Goal: Information Seeking & Learning: Learn about a topic

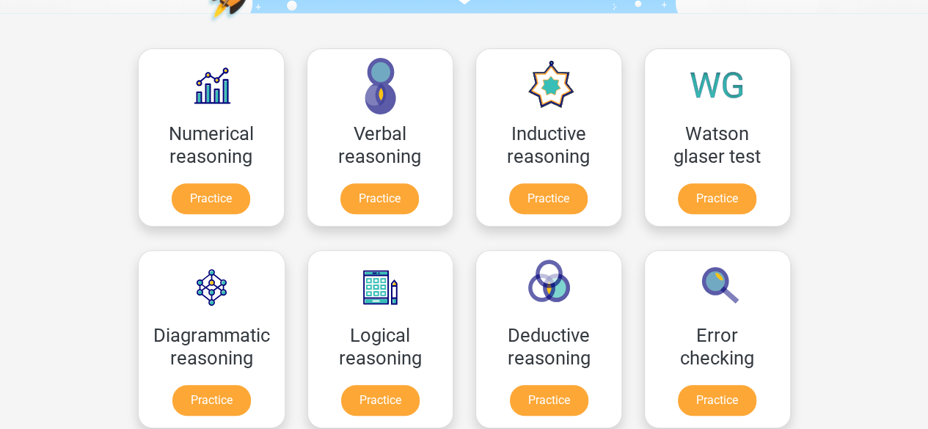
scroll to position [220, 0]
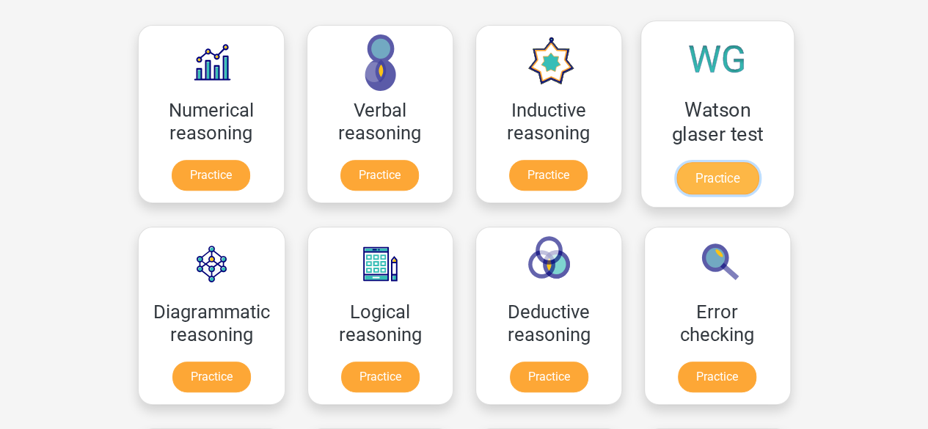
click at [742, 178] on link "Practice" at bounding box center [717, 178] width 82 height 32
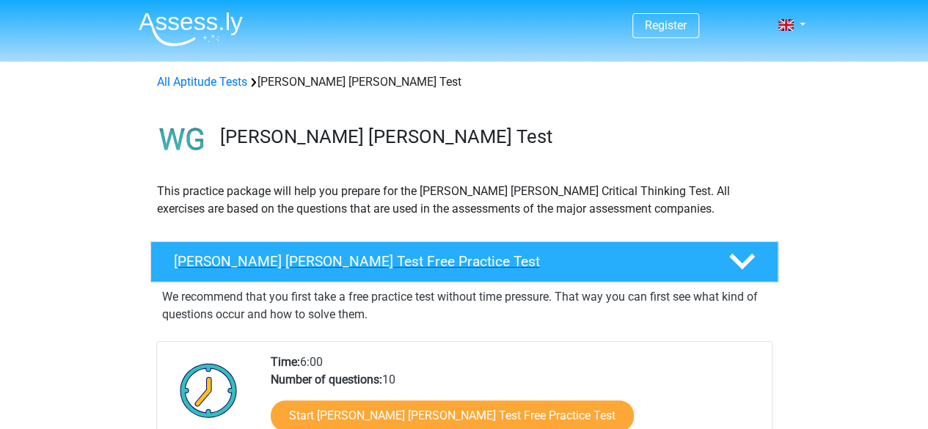
click at [718, 255] on div at bounding box center [740, 262] width 50 height 26
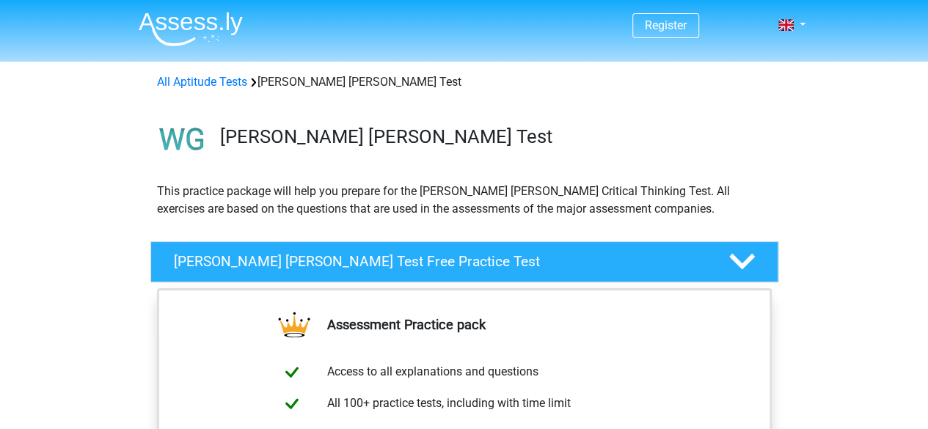
click at [164, 34] on img at bounding box center [191, 29] width 104 height 34
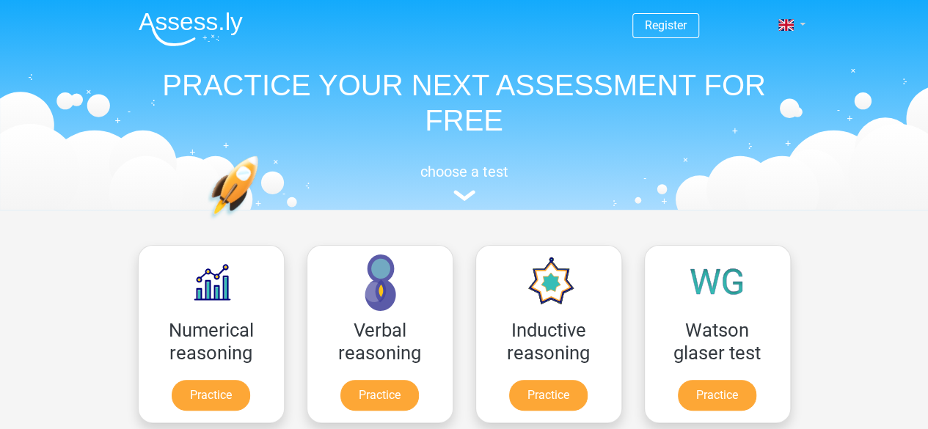
click at [802, 21] on link at bounding box center [786, 25] width 29 height 18
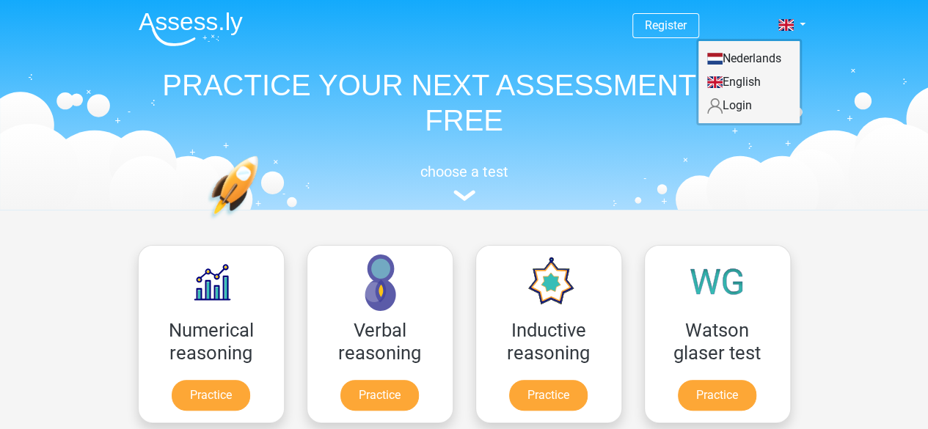
click at [738, 103] on link "Login" at bounding box center [748, 105] width 101 height 23
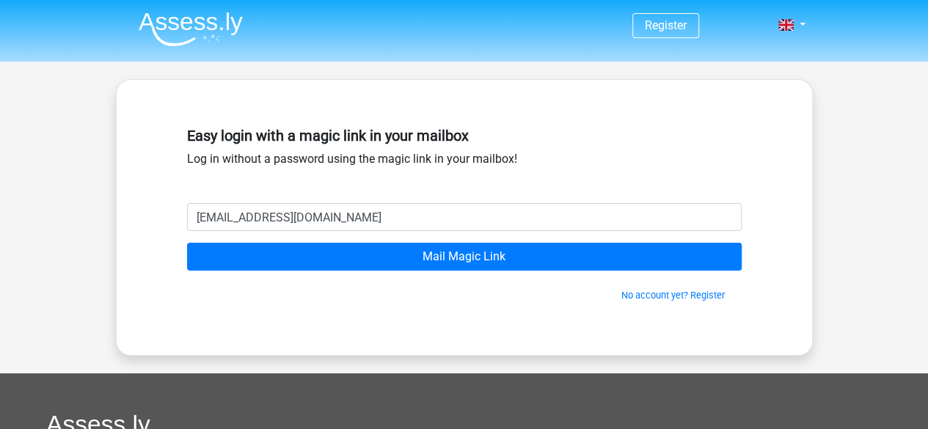
type input "[EMAIL_ADDRESS][DOMAIN_NAME]"
click at [187, 243] on input "Mail Magic Link" at bounding box center [464, 257] width 555 height 28
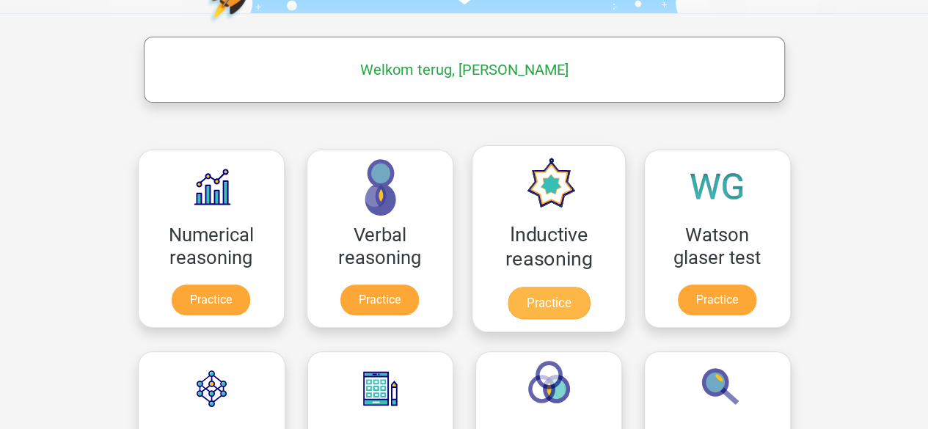
scroll to position [220, 0]
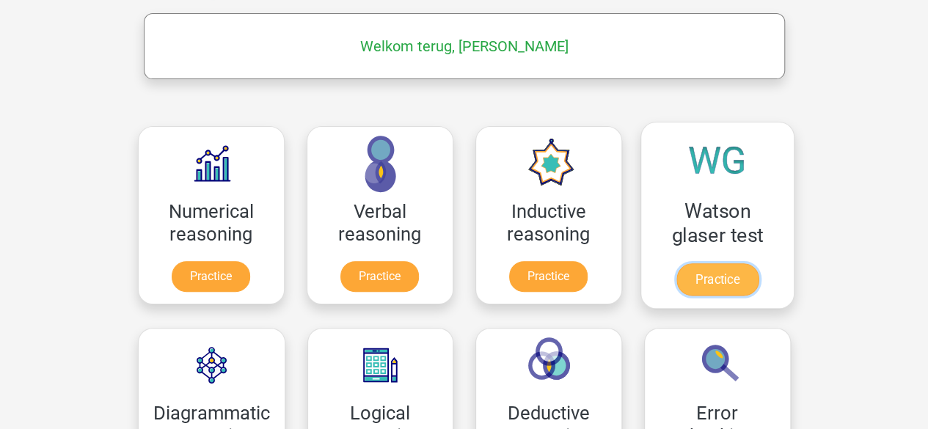
click at [700, 269] on link "Practice" at bounding box center [717, 279] width 82 height 32
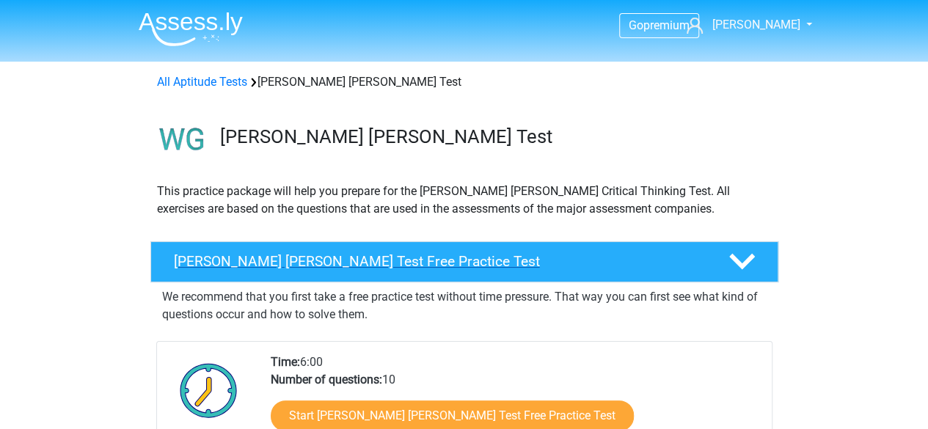
click at [522, 250] on div "Watson Glaser Test Free Practice Test" at bounding box center [464, 261] width 628 height 41
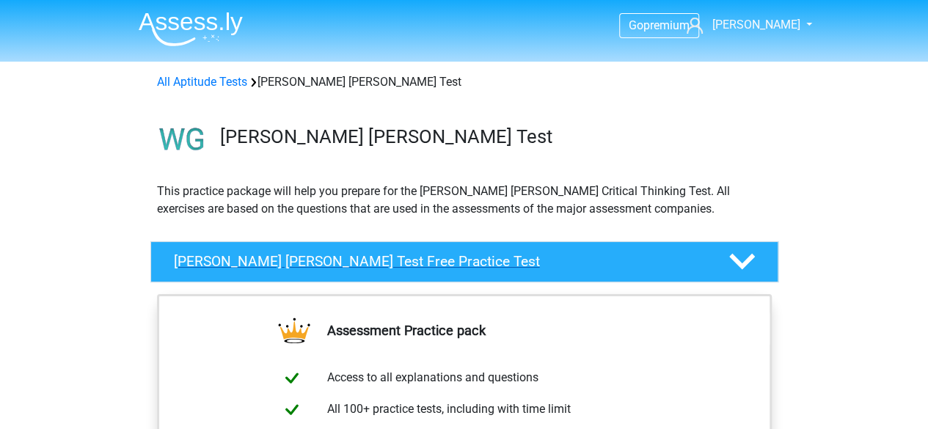
click at [522, 250] on div "Watson Glaser Test Free Practice Test" at bounding box center [464, 261] width 628 height 41
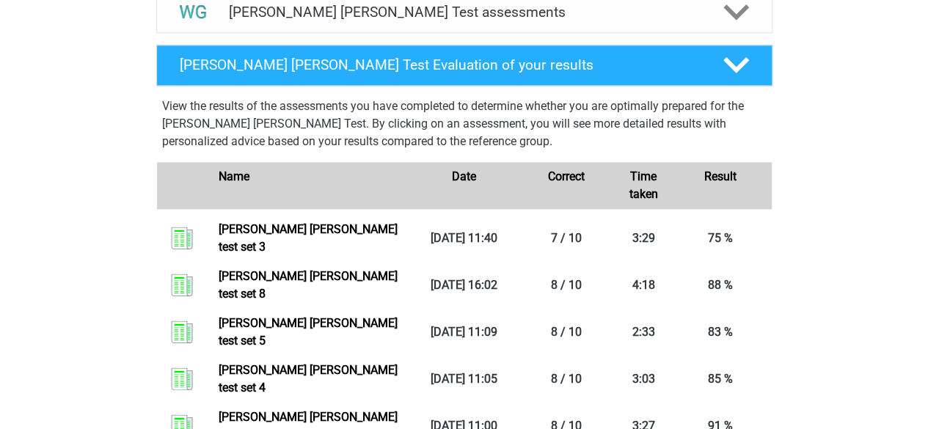
scroll to position [807, 0]
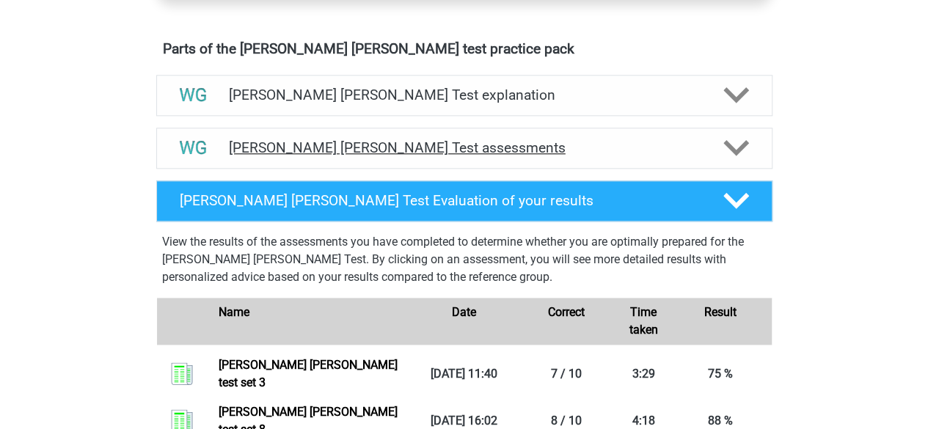
click at [475, 145] on h4 "Watson Glaser Test assessments" at bounding box center [464, 147] width 471 height 17
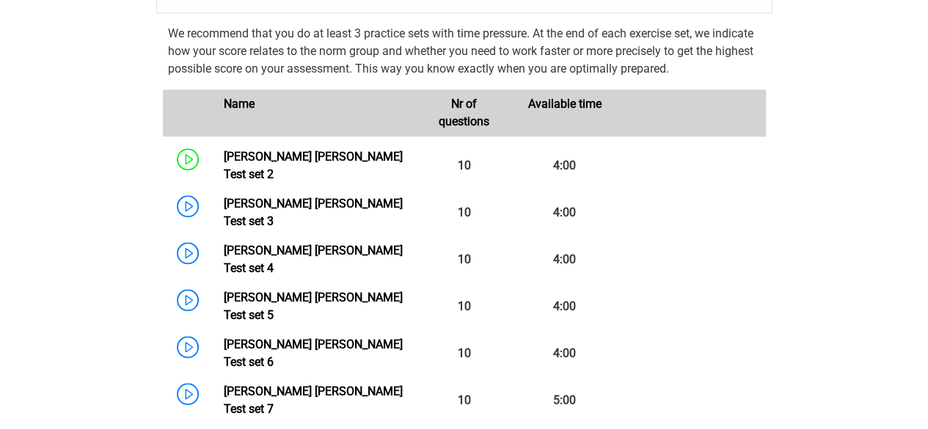
scroll to position [1027, 0]
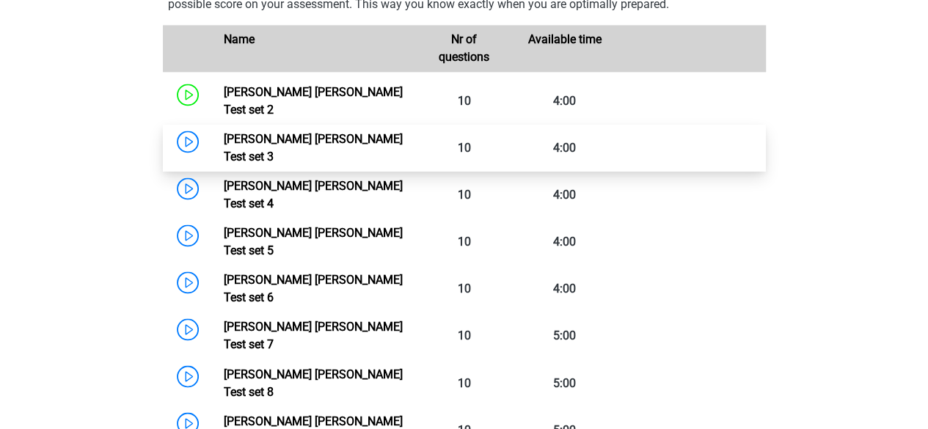
click at [334, 132] on link "Watson Glaser Test set 3" at bounding box center [313, 148] width 179 height 32
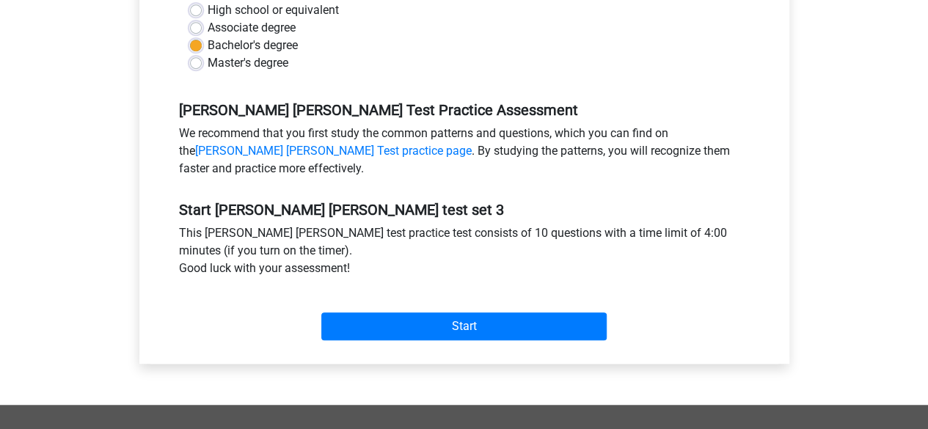
scroll to position [587, 0]
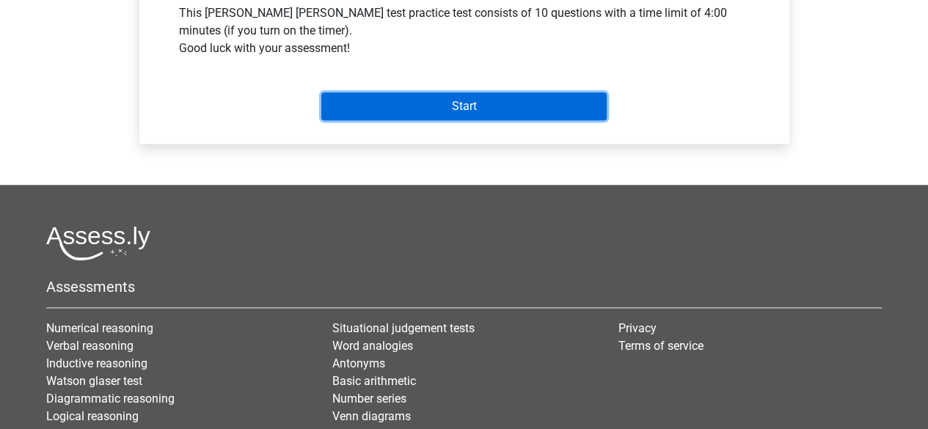
click at [461, 108] on input "Start" at bounding box center [463, 106] width 285 height 28
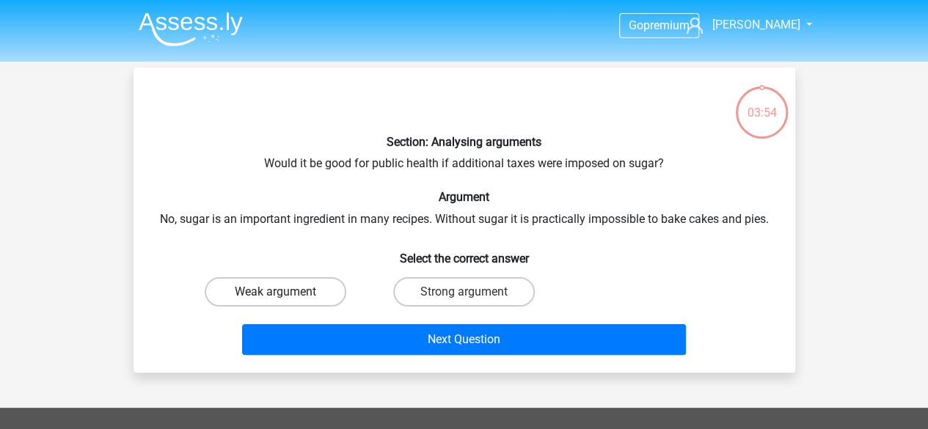
click at [318, 291] on label "Weak argument" at bounding box center [276, 291] width 142 height 29
click at [285, 292] on input "Weak argument" at bounding box center [280, 297] width 10 height 10
radio input "true"
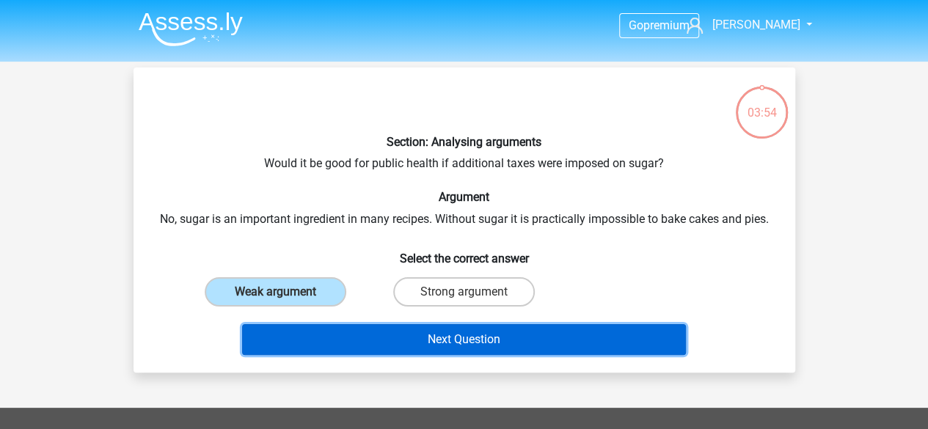
click at [400, 345] on button "Next Question" at bounding box center [464, 339] width 444 height 31
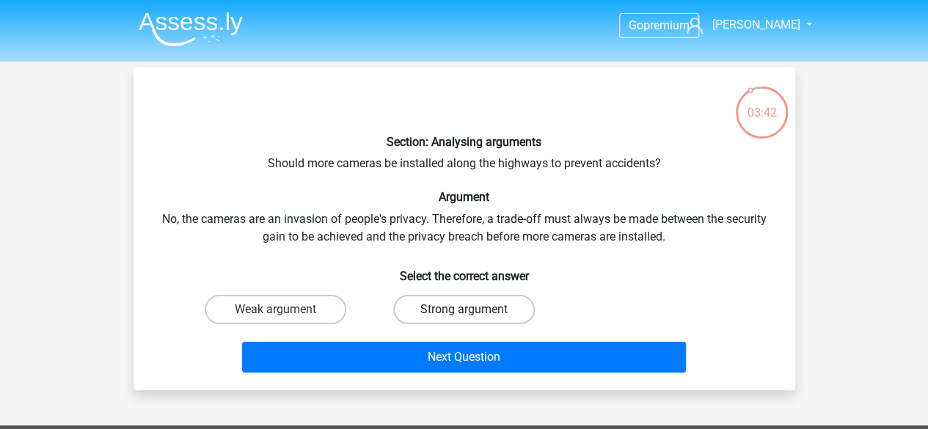
click at [462, 309] on label "Strong argument" at bounding box center [464, 309] width 142 height 29
click at [464, 310] on input "Strong argument" at bounding box center [469, 315] width 10 height 10
radio input "true"
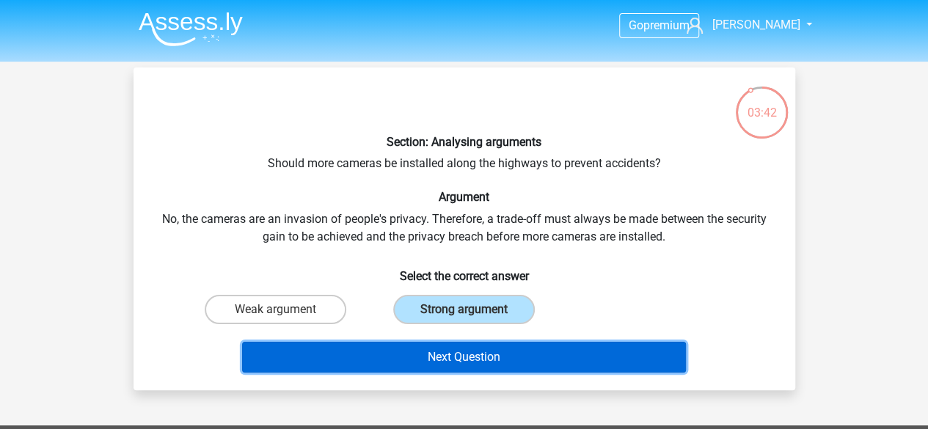
click at [515, 359] on button "Next Question" at bounding box center [464, 357] width 444 height 31
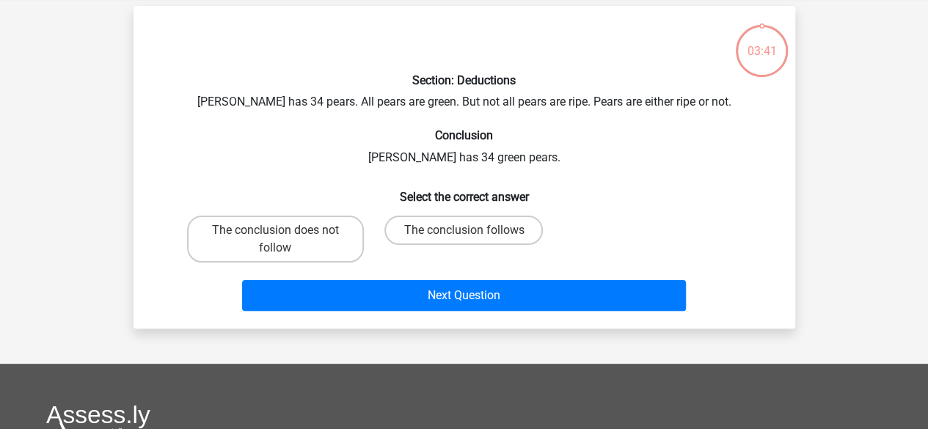
scroll to position [67, 0]
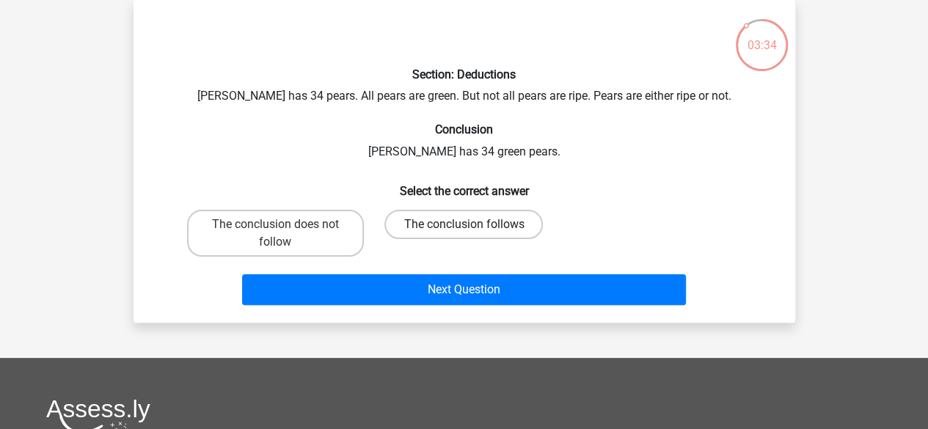
click at [455, 227] on label "The conclusion follows" at bounding box center [463, 224] width 158 height 29
click at [464, 227] on input "The conclusion follows" at bounding box center [469, 229] width 10 height 10
radio input "true"
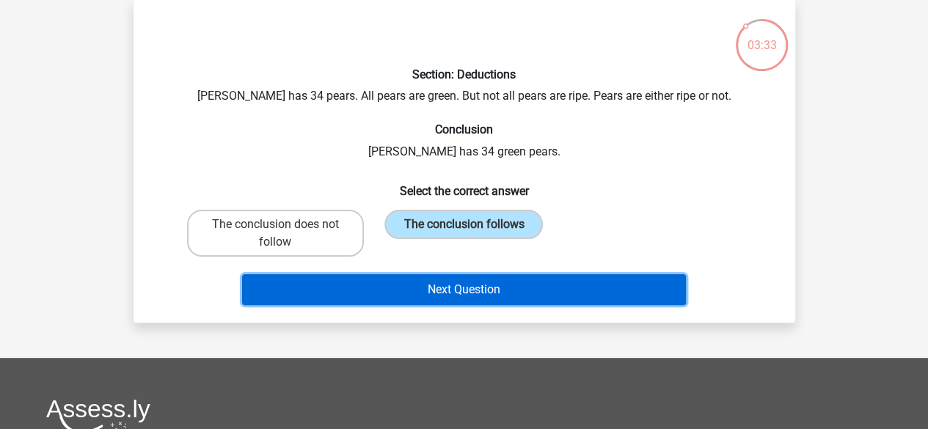
click at [456, 294] on button "Next Question" at bounding box center [464, 289] width 444 height 31
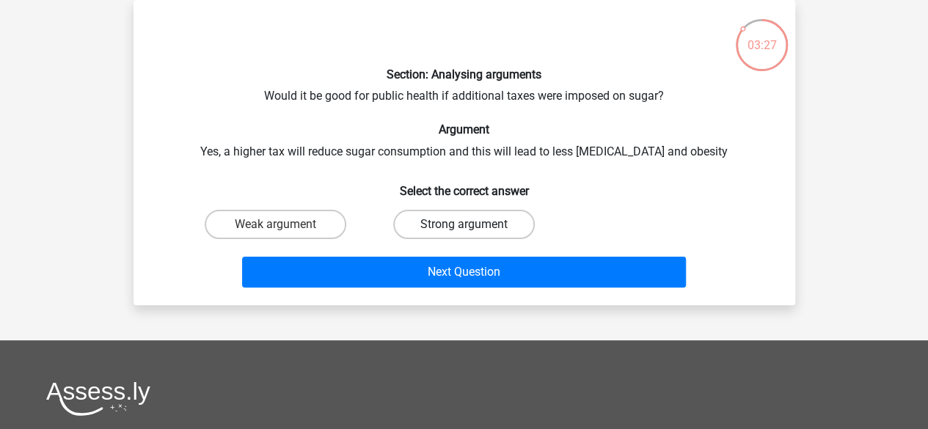
click at [511, 232] on label "Strong argument" at bounding box center [464, 224] width 142 height 29
click at [473, 232] on input "Strong argument" at bounding box center [469, 229] width 10 height 10
radio input "true"
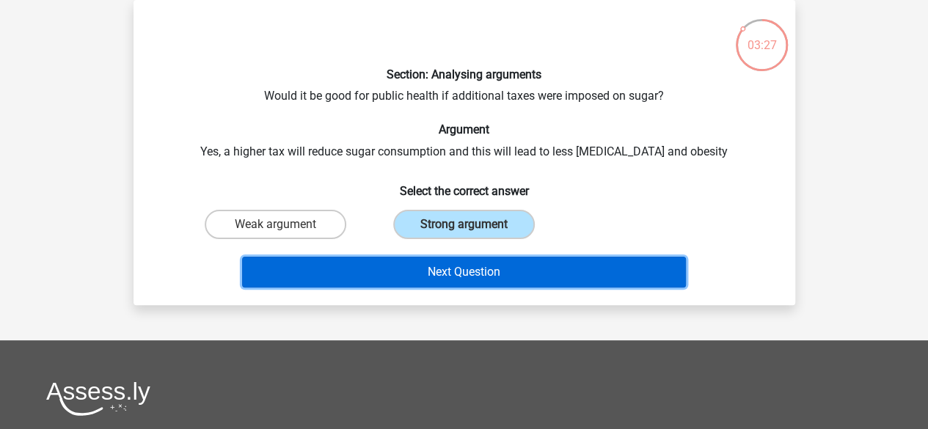
click at [525, 268] on button "Next Question" at bounding box center [464, 272] width 444 height 31
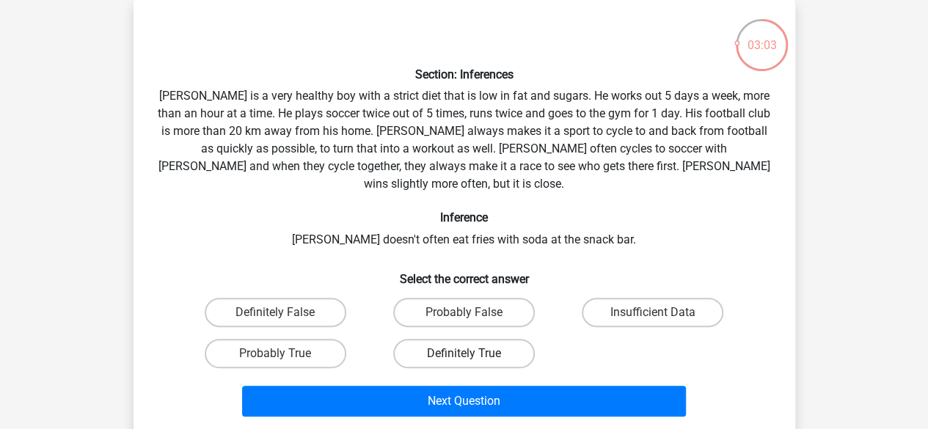
click at [445, 339] on label "Definitely True" at bounding box center [464, 353] width 142 height 29
click at [464, 354] on input "Definitely True" at bounding box center [469, 359] width 10 height 10
radio input "true"
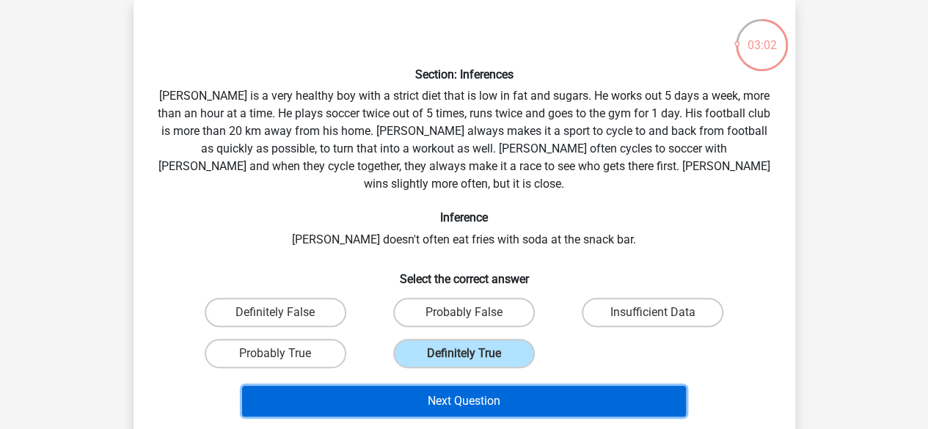
click at [464, 386] on button "Next Question" at bounding box center [464, 401] width 444 height 31
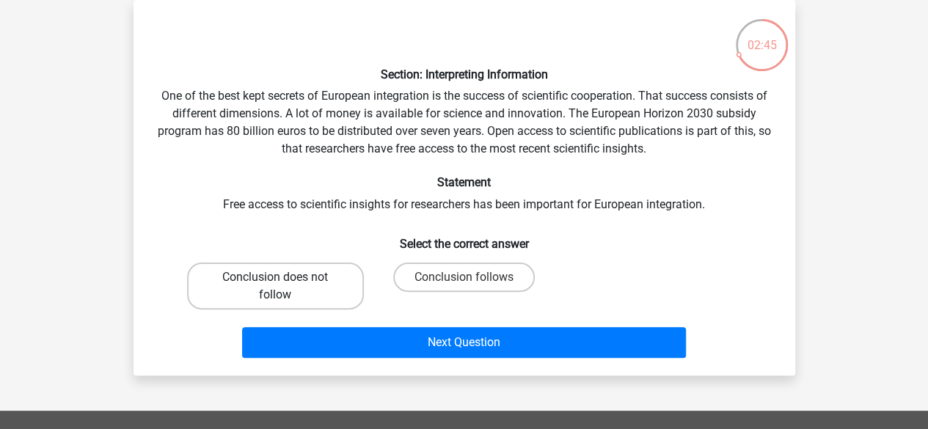
click at [295, 297] on label "Conclusion does not follow" at bounding box center [275, 286] width 177 height 47
click at [285, 287] on input "Conclusion does not follow" at bounding box center [280, 282] width 10 height 10
radio input "true"
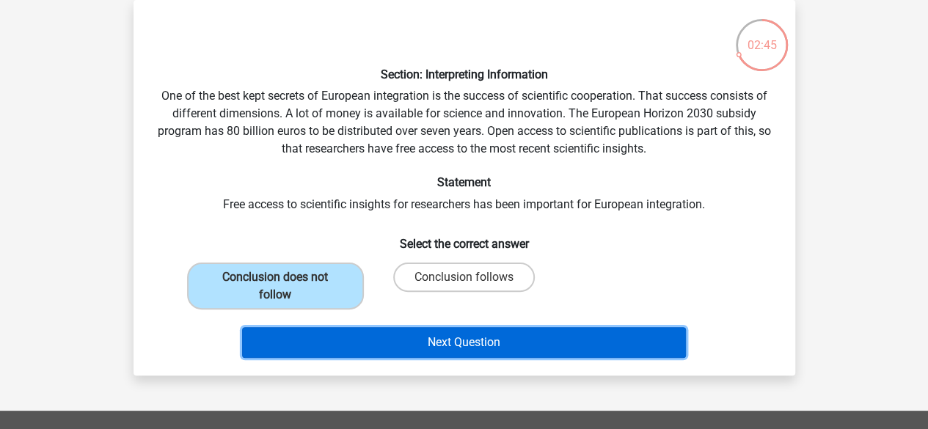
click at [398, 345] on button "Next Question" at bounding box center [464, 342] width 444 height 31
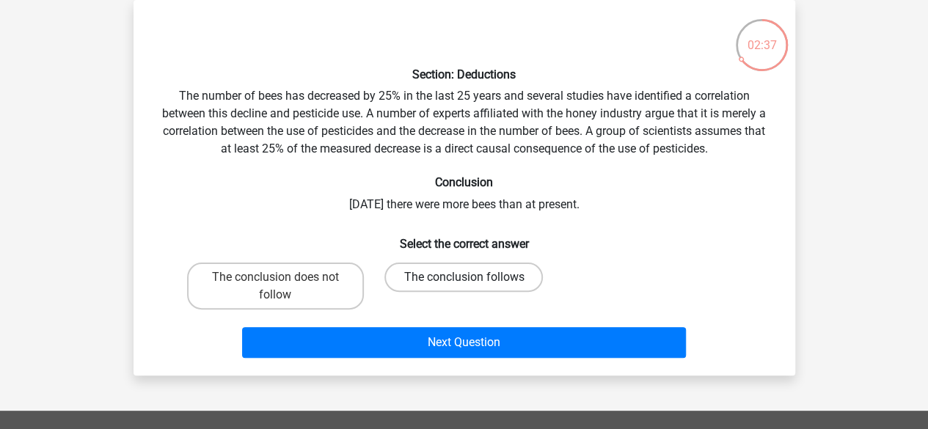
click at [452, 279] on label "The conclusion follows" at bounding box center [463, 277] width 158 height 29
click at [464, 279] on input "The conclusion follows" at bounding box center [469, 282] width 10 height 10
radio input "true"
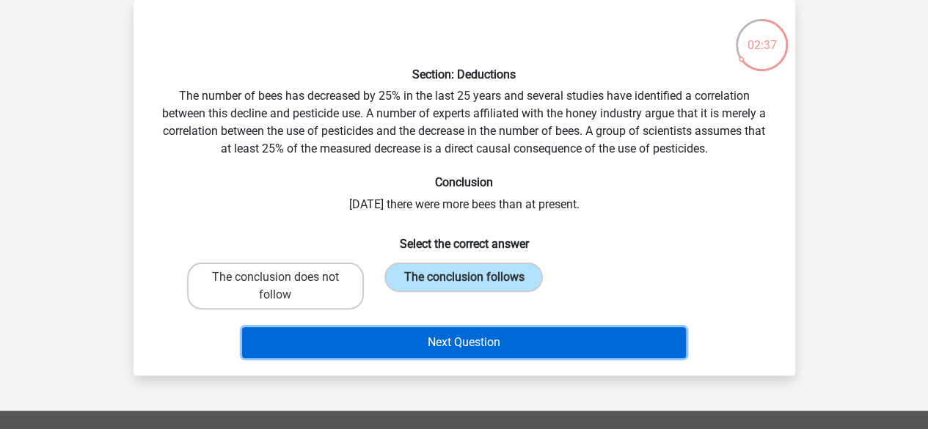
click at [453, 332] on button "Next Question" at bounding box center [464, 342] width 444 height 31
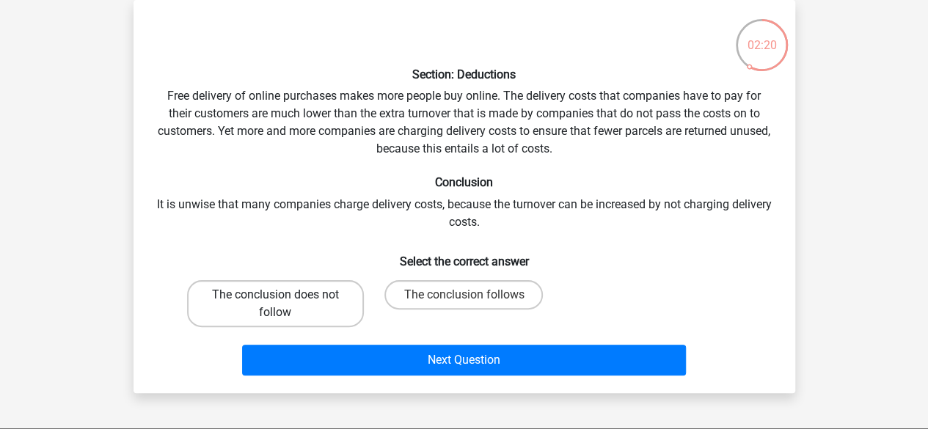
click at [329, 304] on label "The conclusion does not follow" at bounding box center [275, 303] width 177 height 47
click at [285, 304] on input "The conclusion does not follow" at bounding box center [280, 300] width 10 height 10
radio input "true"
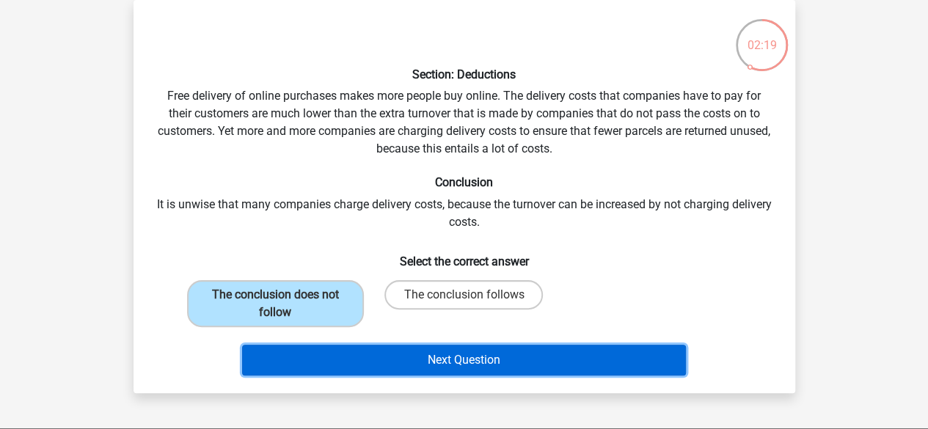
click at [386, 363] on button "Next Question" at bounding box center [464, 360] width 444 height 31
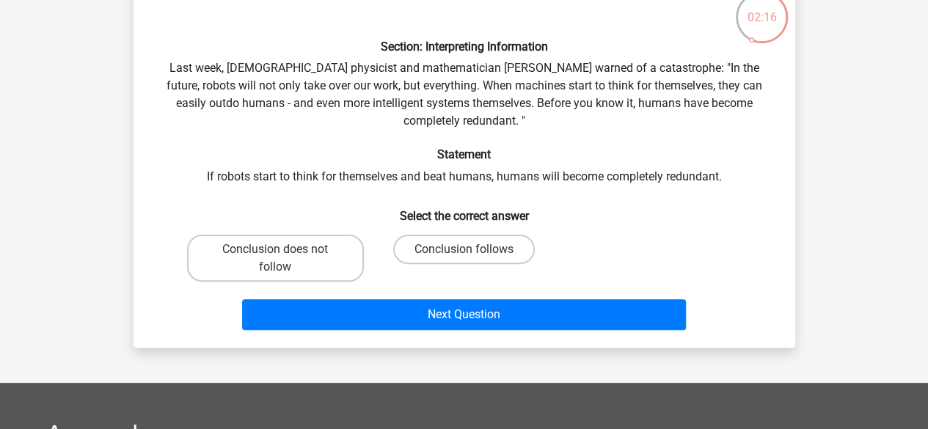
scroll to position [73, 0]
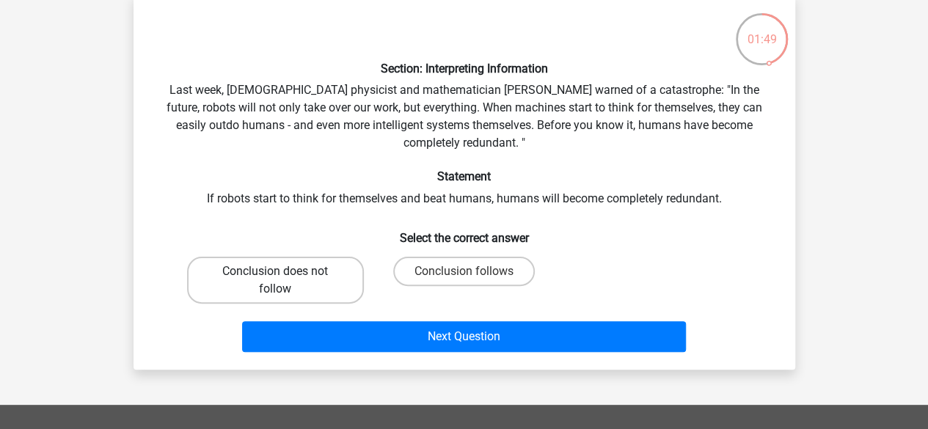
click at [310, 278] on label "Conclusion does not follow" at bounding box center [275, 280] width 177 height 47
click at [285, 278] on input "Conclusion does not follow" at bounding box center [280, 276] width 10 height 10
radio input "true"
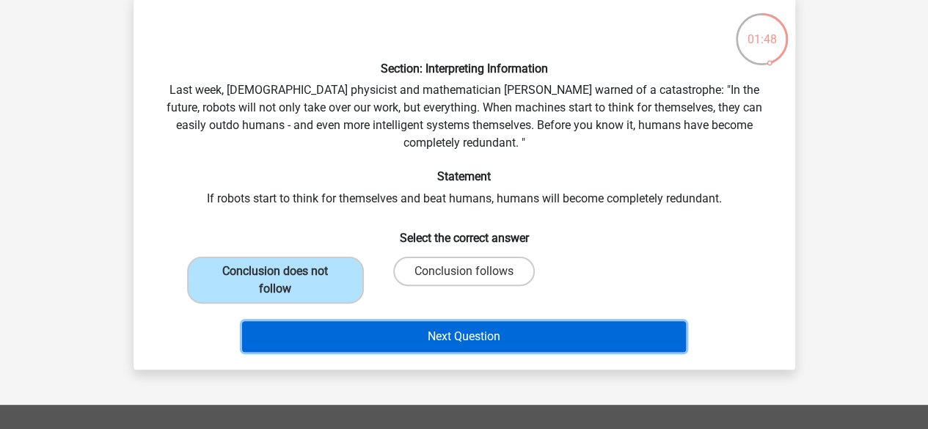
click at [403, 326] on button "Next Question" at bounding box center [464, 336] width 444 height 31
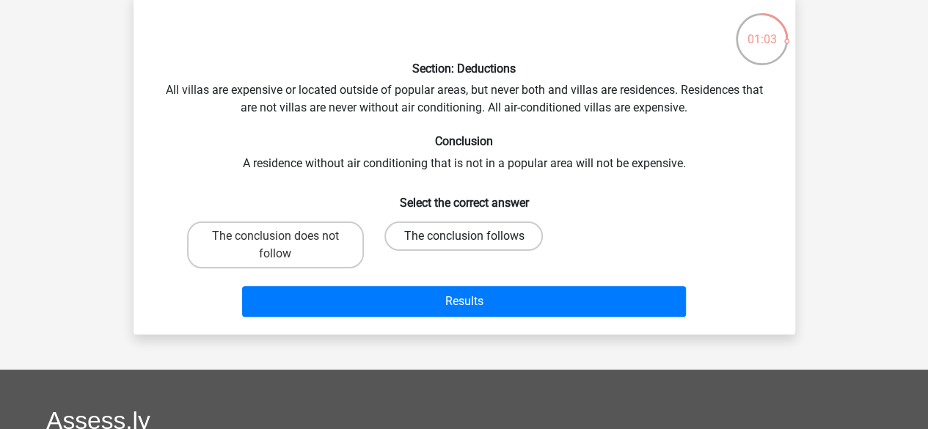
click at [489, 234] on label "The conclusion follows" at bounding box center [463, 236] width 158 height 29
click at [473, 236] on input "The conclusion follows" at bounding box center [469, 241] width 10 height 10
radio input "true"
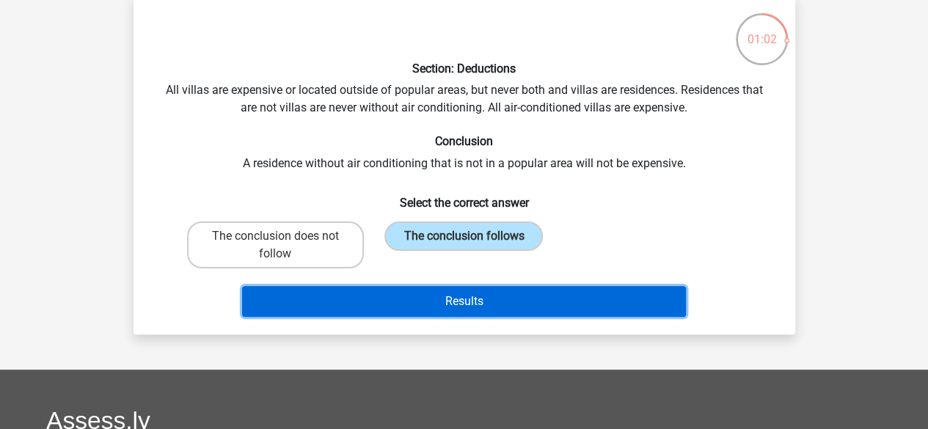
click at [476, 312] on button "Results" at bounding box center [464, 301] width 444 height 31
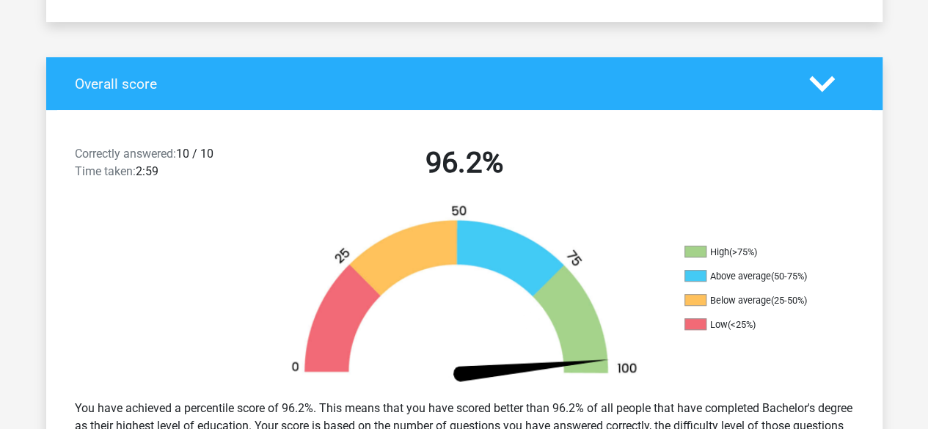
scroll to position [293, 0]
